Goal: Task Accomplishment & Management: Complete application form

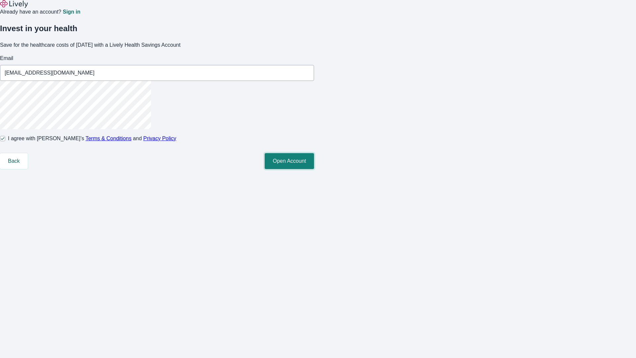
click at [314, 169] on button "Open Account" at bounding box center [289, 161] width 49 height 16
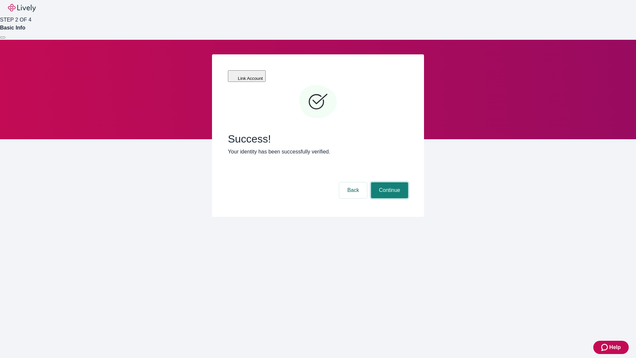
click at [388, 182] on button "Continue" at bounding box center [389, 190] width 37 height 16
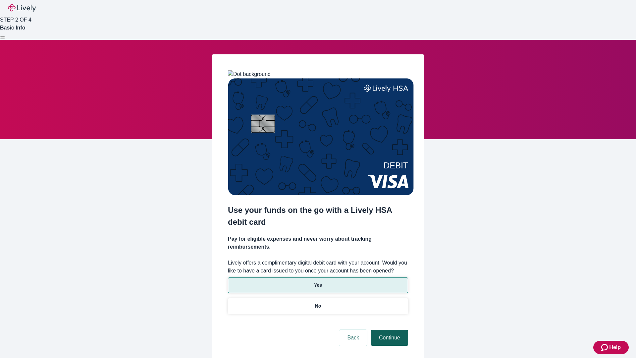
click at [317, 281] on p "Yes" at bounding box center [318, 284] width 8 height 7
click at [388, 329] on button "Continue" at bounding box center [389, 337] width 37 height 16
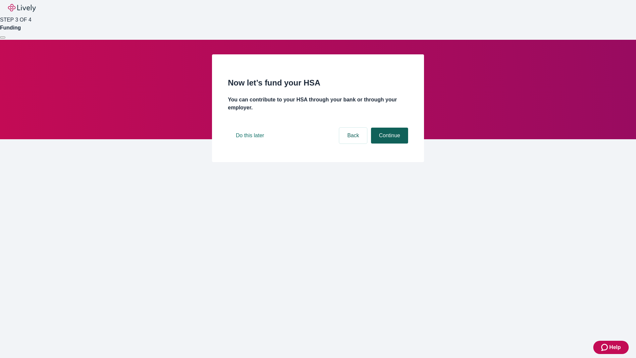
click at [388, 143] on button "Continue" at bounding box center [389, 135] width 37 height 16
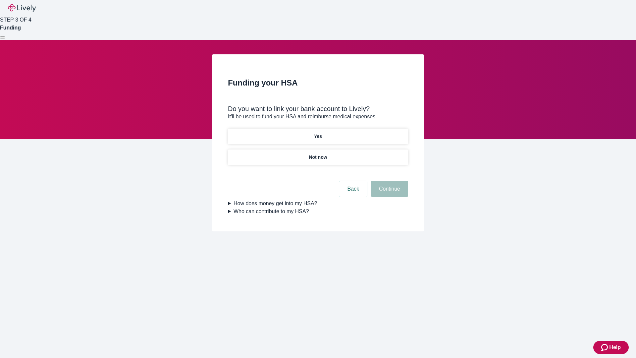
click at [317, 154] on p "Not now" at bounding box center [318, 157] width 18 height 7
click at [388, 193] on button "Continue" at bounding box center [389, 189] width 37 height 16
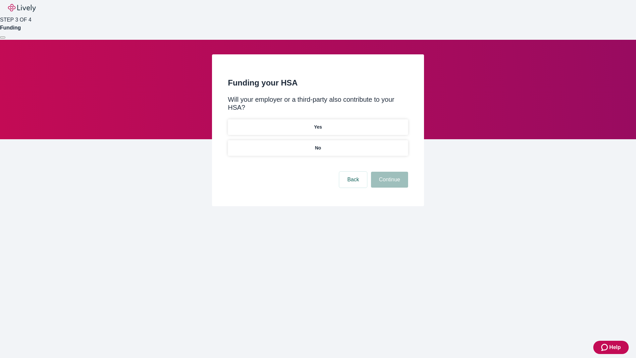
click at [317, 144] on p "No" at bounding box center [318, 147] width 6 height 7
click at [388, 171] on button "Continue" at bounding box center [389, 179] width 37 height 16
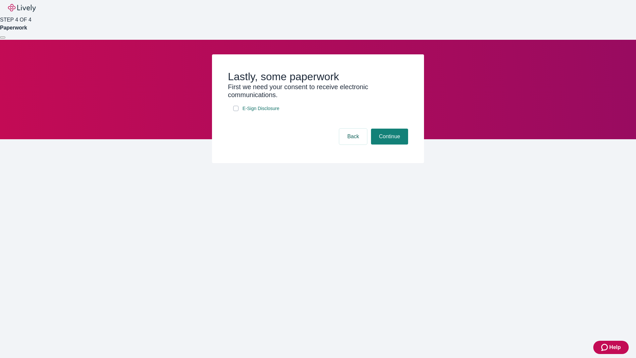
click at [236, 111] on input "E-Sign Disclosure" at bounding box center [235, 108] width 5 height 5
checkbox input "true"
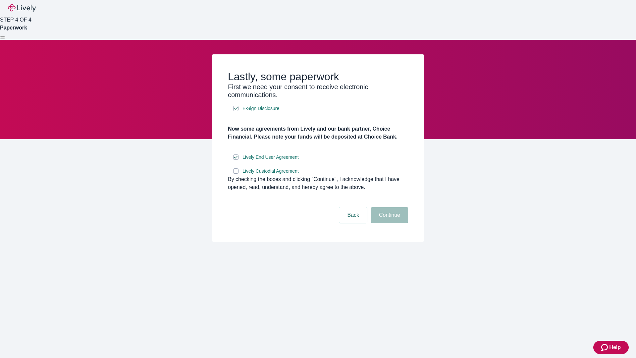
click at [236, 173] on input "Lively Custodial Agreement" at bounding box center [235, 170] width 5 height 5
checkbox input "true"
click at [388, 223] on button "Continue" at bounding box center [389, 215] width 37 height 16
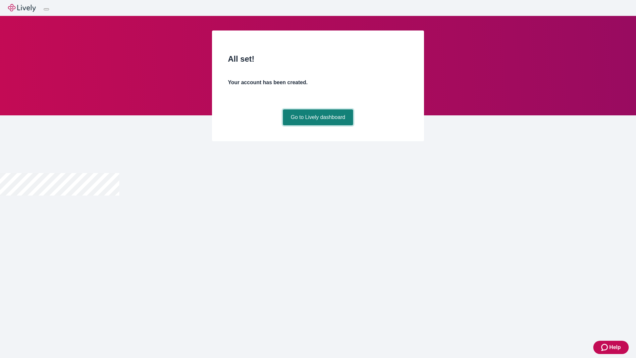
click at [317, 125] on link "Go to Lively dashboard" at bounding box center [318, 117] width 71 height 16
